Goal: Task Accomplishment & Management: Use online tool/utility

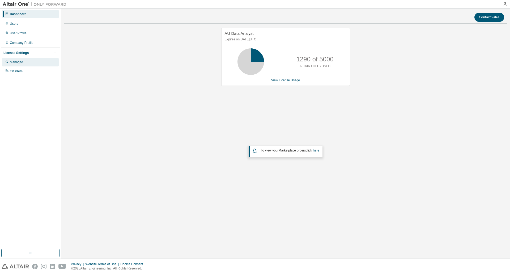
click at [29, 64] on div "Managed" at bounding box center [30, 62] width 57 height 8
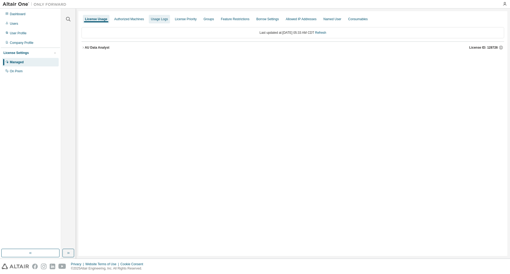
click at [154, 20] on div "Usage Logs" at bounding box center [159, 19] width 17 height 4
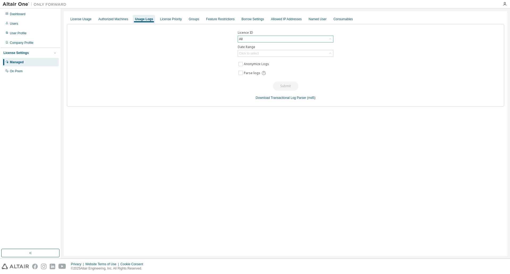
click at [254, 40] on div "All" at bounding box center [285, 39] width 95 height 6
click at [268, 67] on li "128726 - AU Data Analyst" at bounding box center [285, 67] width 94 height 7
click at [264, 53] on div "Click to select" at bounding box center [285, 53] width 95 height 6
click at [261, 81] on li "Custom Date Range" at bounding box center [285, 82] width 94 height 7
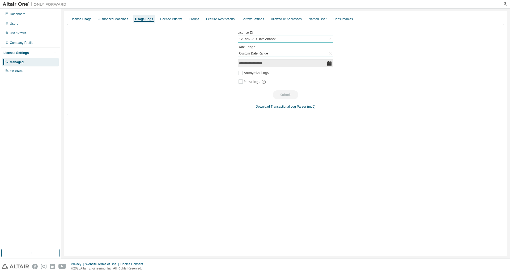
click at [327, 62] on icon at bounding box center [329, 63] width 5 height 5
click at [329, 62] on icon at bounding box center [329, 63] width 4 height 5
click at [329, 63] on icon at bounding box center [329, 63] width 4 height 5
click at [286, 63] on input "**********" at bounding box center [283, 63] width 88 height 5
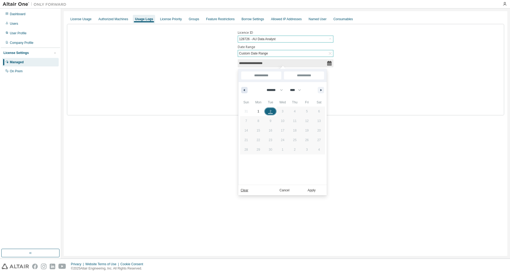
click at [244, 89] on icon "button" at bounding box center [243, 90] width 3 height 2
select select "*"
click at [309, 112] on span "1" at bounding box center [307, 111] width 12 height 7
type input "*"
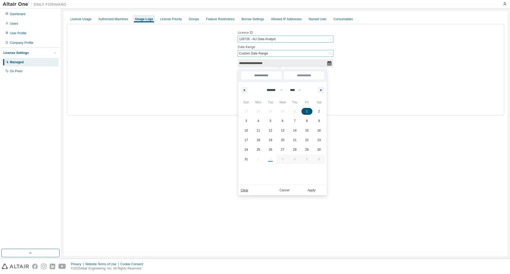
type input "**********"
click at [246, 159] on span "31" at bounding box center [245, 159] width 3 height 10
type input "**********"
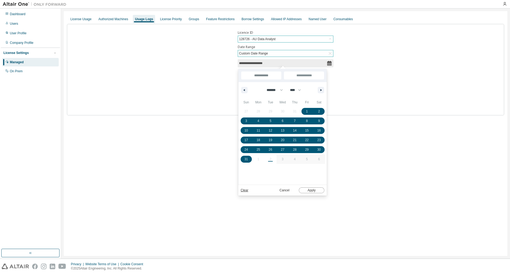
click at [314, 190] on button "Apply" at bounding box center [311, 190] width 25 height 6
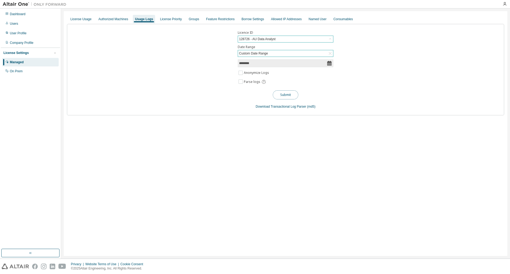
click at [287, 95] on button "Submit" at bounding box center [285, 94] width 25 height 9
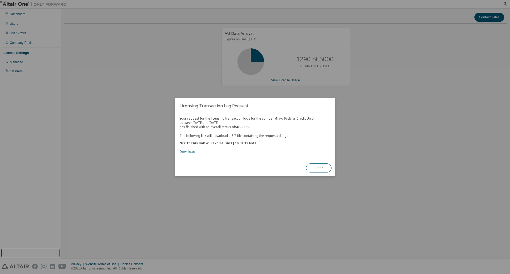
click at [183, 151] on link "Download" at bounding box center [187, 151] width 16 height 5
